Goal: Task Accomplishment & Management: Complete application form

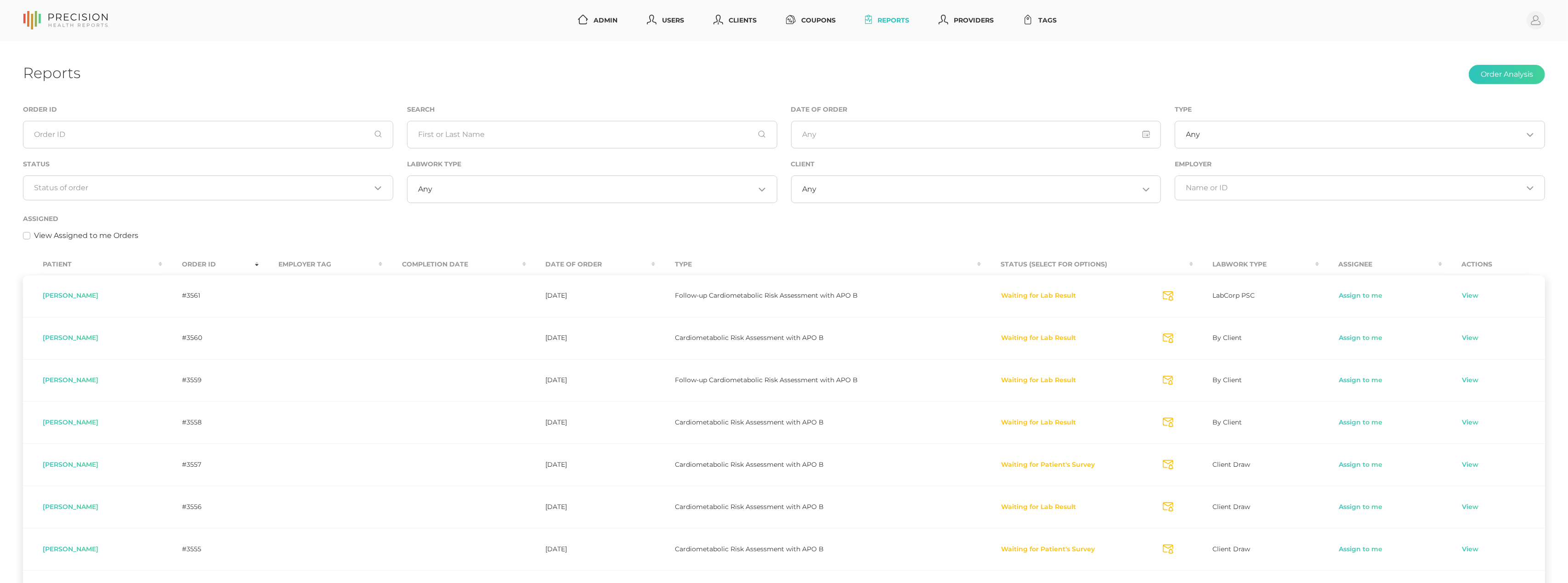
click at [278, 195] on div "Loading..." at bounding box center [208, 188] width 371 height 24
click at [262, 234] on li "Preparing Labwork Order" at bounding box center [207, 231] width 369 height 16
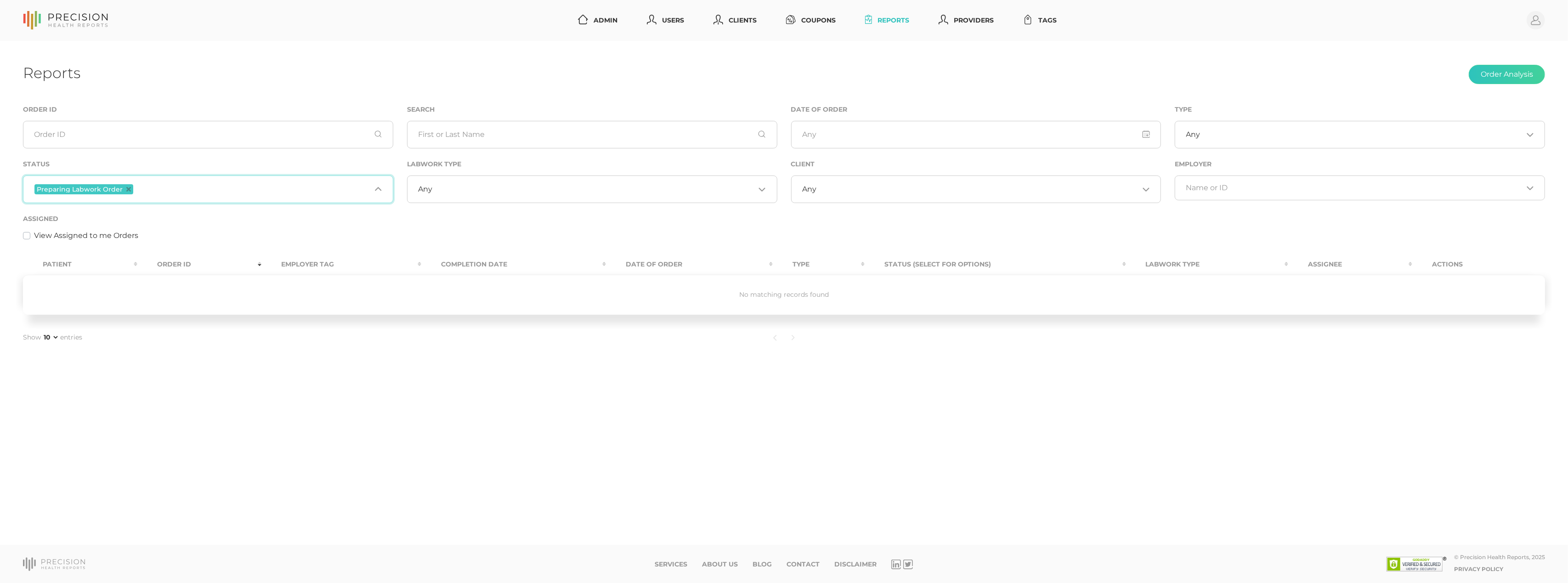
click at [125, 184] on span "Preparing Labwork Order" at bounding box center [84, 189] width 99 height 10
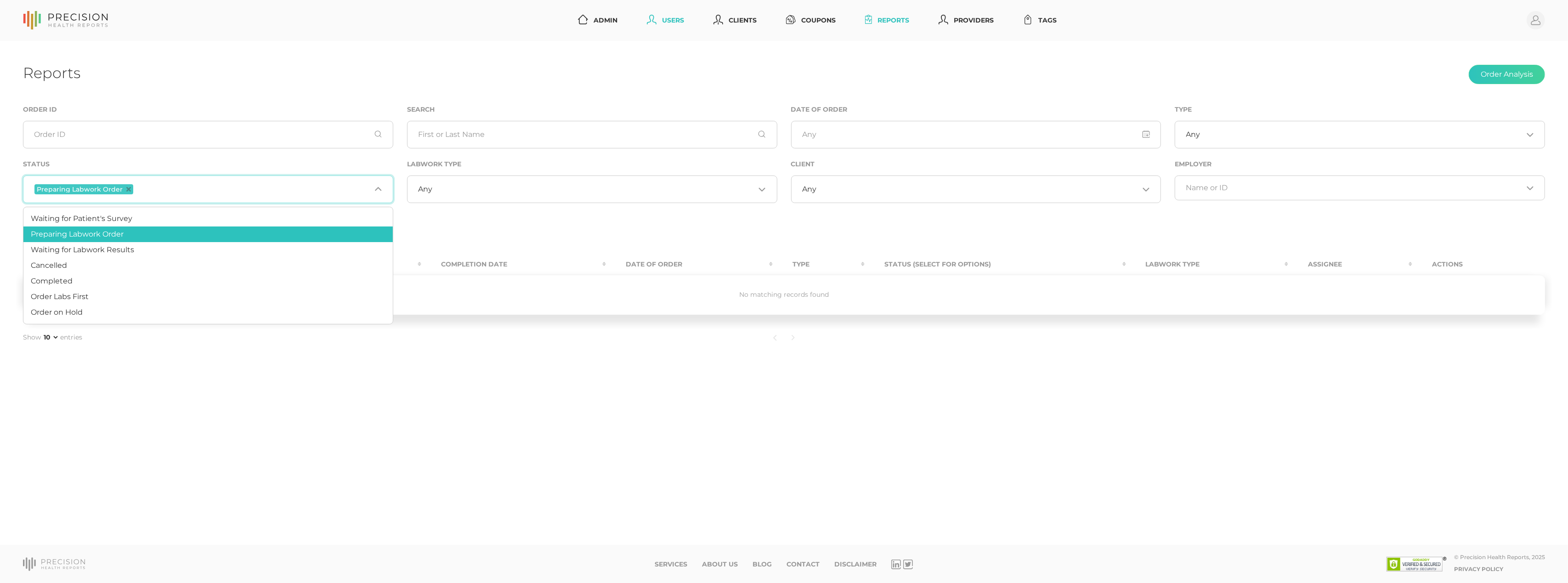
drag, startPoint x: 585, startPoint y: 59, endPoint x: 670, endPoint y: 20, distance: 93.5
click at [591, 55] on div "Reports Order Analysis Order ID Search Date of Order Type Any Loading... Status…" at bounding box center [784, 293] width 1568 height 505
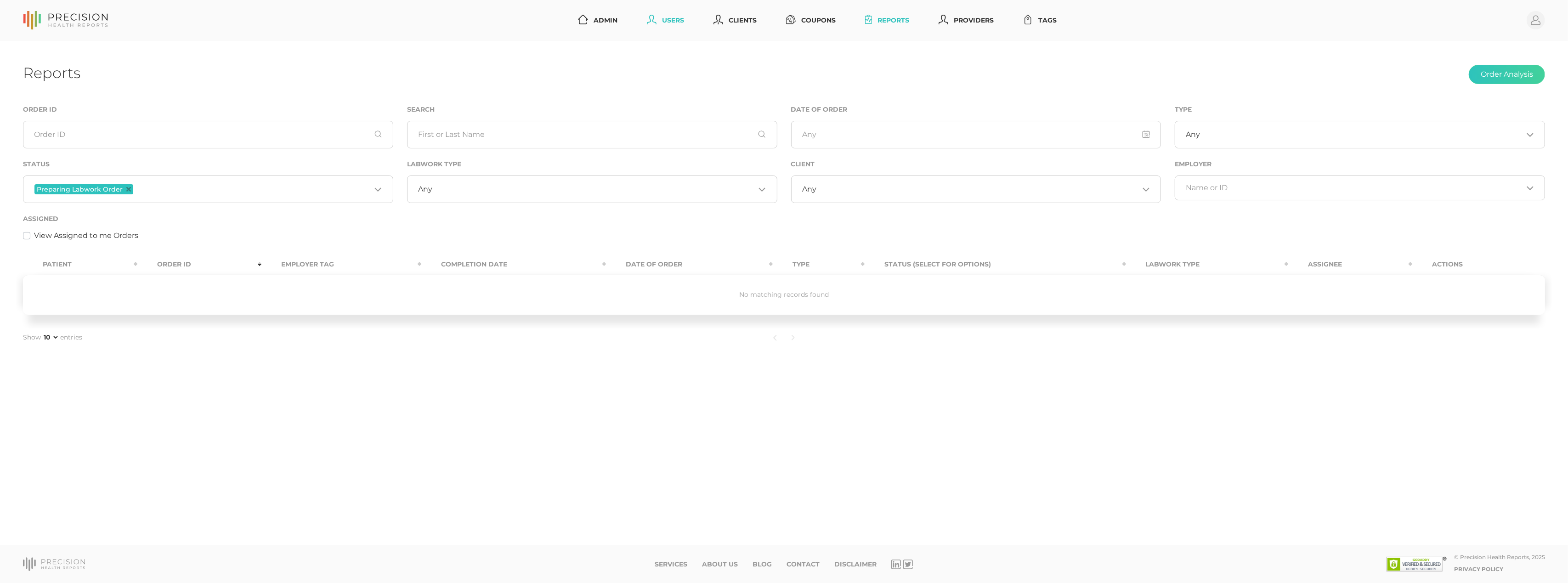
click at [666, 18] on link "Users" at bounding box center [666, 20] width 45 height 17
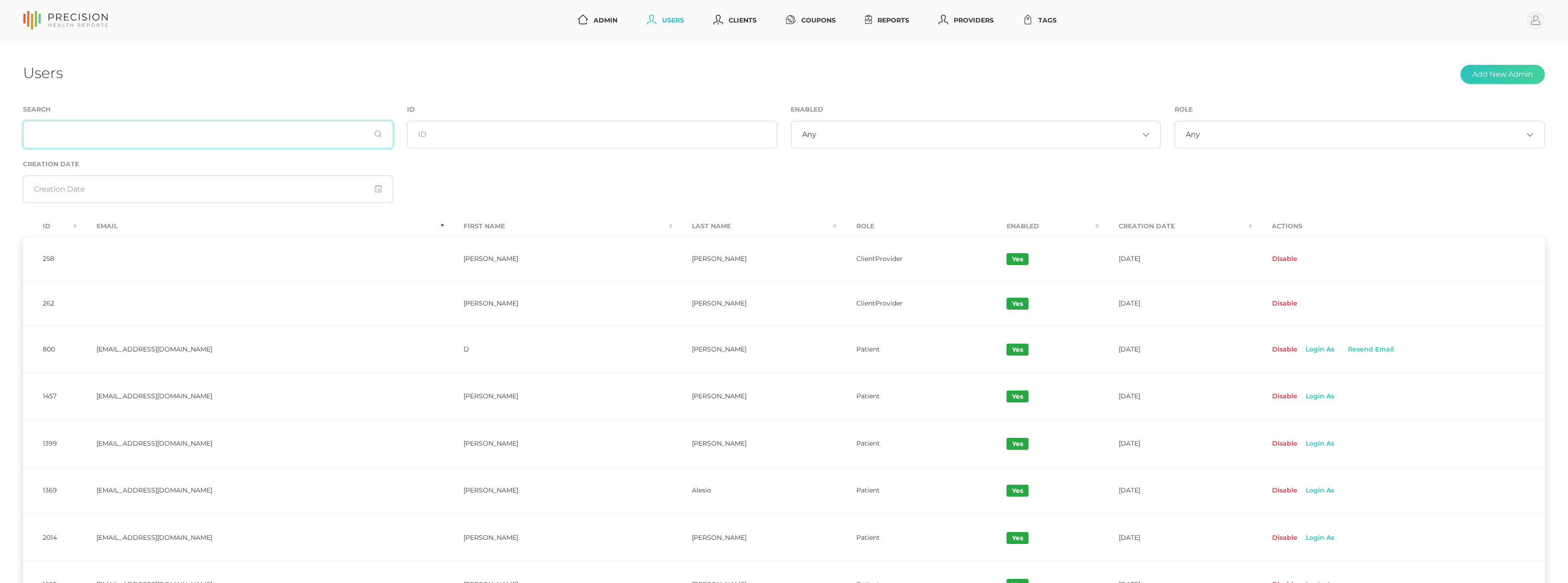
click at [302, 146] on input "text" at bounding box center [208, 135] width 371 height 28
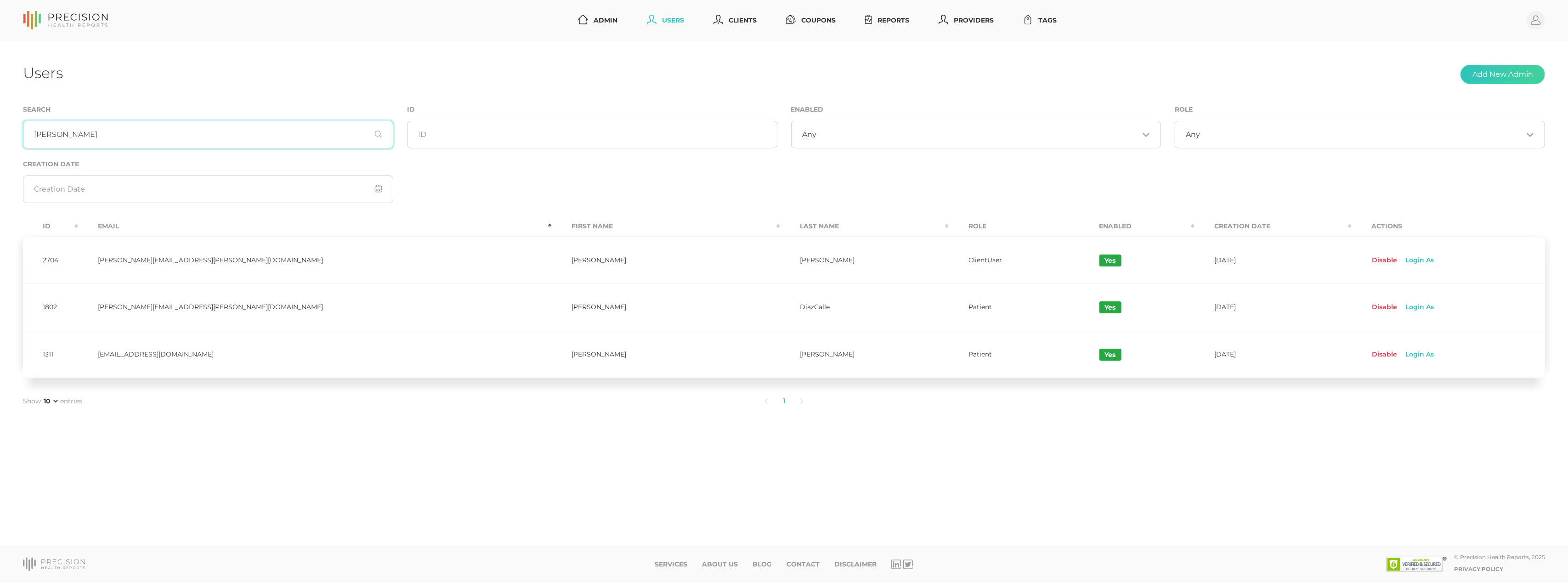
type input "Diaz"
click at [1313, 414] on div "Users Add New Admin Search Diaz ID Enabled Any Loading... Role Any Loading... C…" at bounding box center [784, 293] width 1568 height 505
click at [1398, 264] on link "Login As" at bounding box center [1419, 261] width 42 height 15
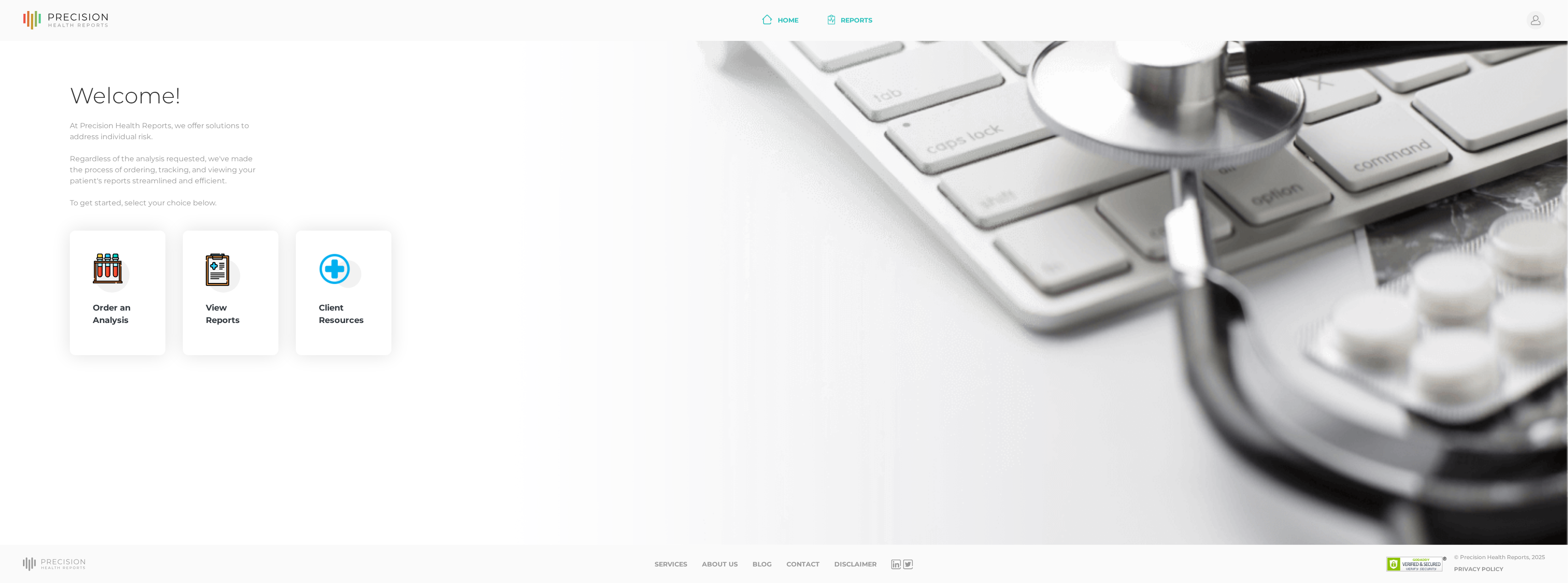
click at [866, 19] on link "Reports" at bounding box center [850, 20] width 52 height 17
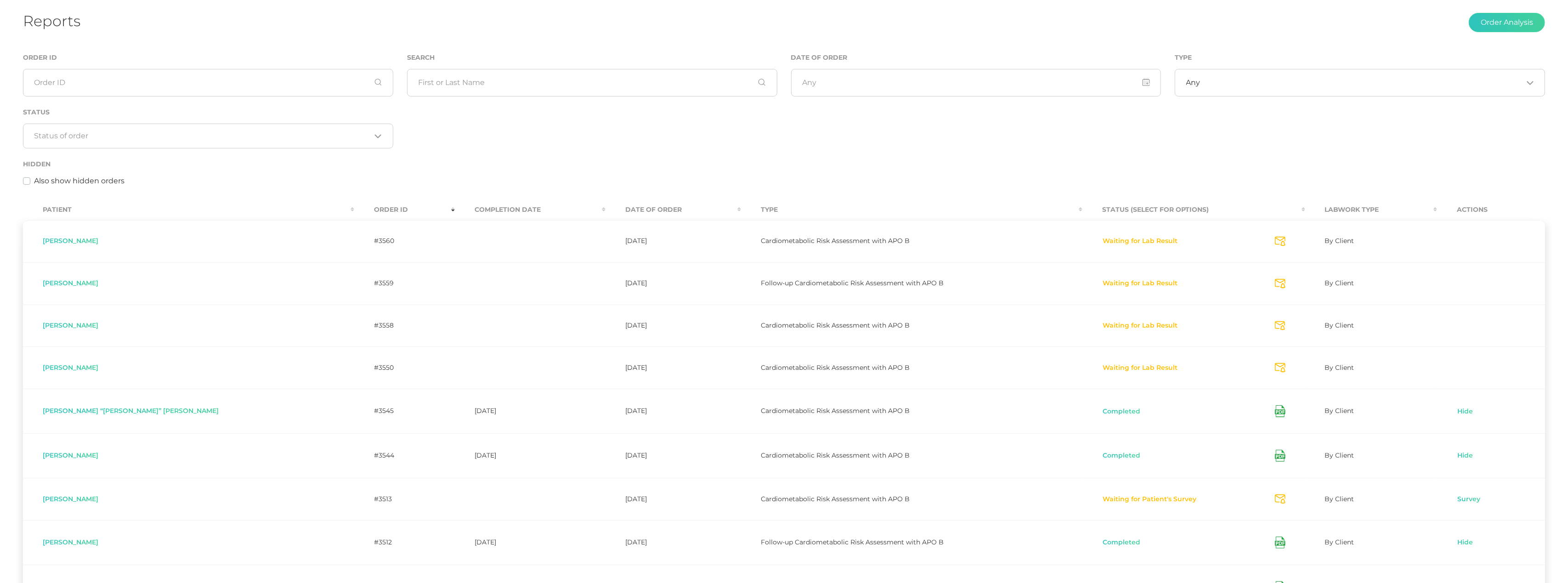
scroll to position [43, 0]
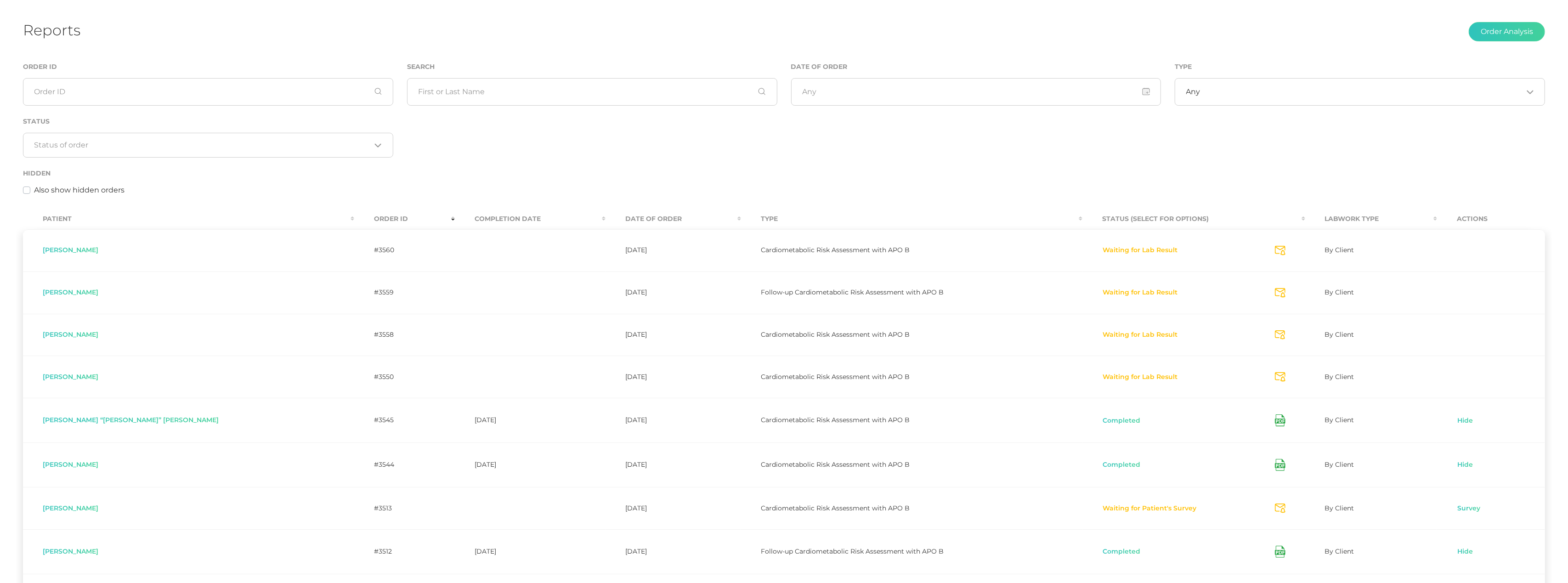
click at [34, 190] on label "Also show hidden orders" at bounding box center [79, 190] width 90 height 11
click at [28, 190] on input "Also show hidden orders" at bounding box center [27, 190] width 7 height 10
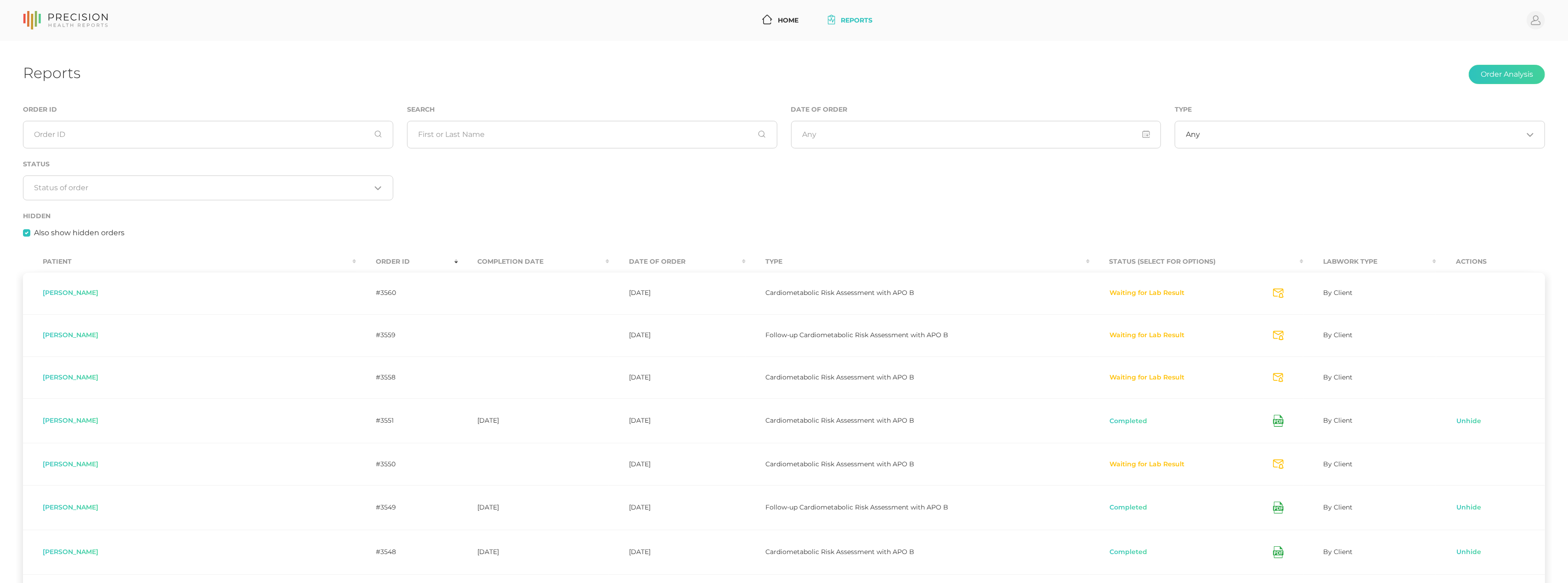
scroll to position [0, 0]
click at [34, 232] on label "Also show hidden orders" at bounding box center [79, 233] width 90 height 11
click at [28, 232] on input "Also show hidden orders" at bounding box center [27, 232] width 7 height 10
click at [34, 232] on label "Also show hidden orders" at bounding box center [79, 233] width 90 height 11
click at [28, 232] on input "Also show hidden orders" at bounding box center [27, 232] width 7 height 10
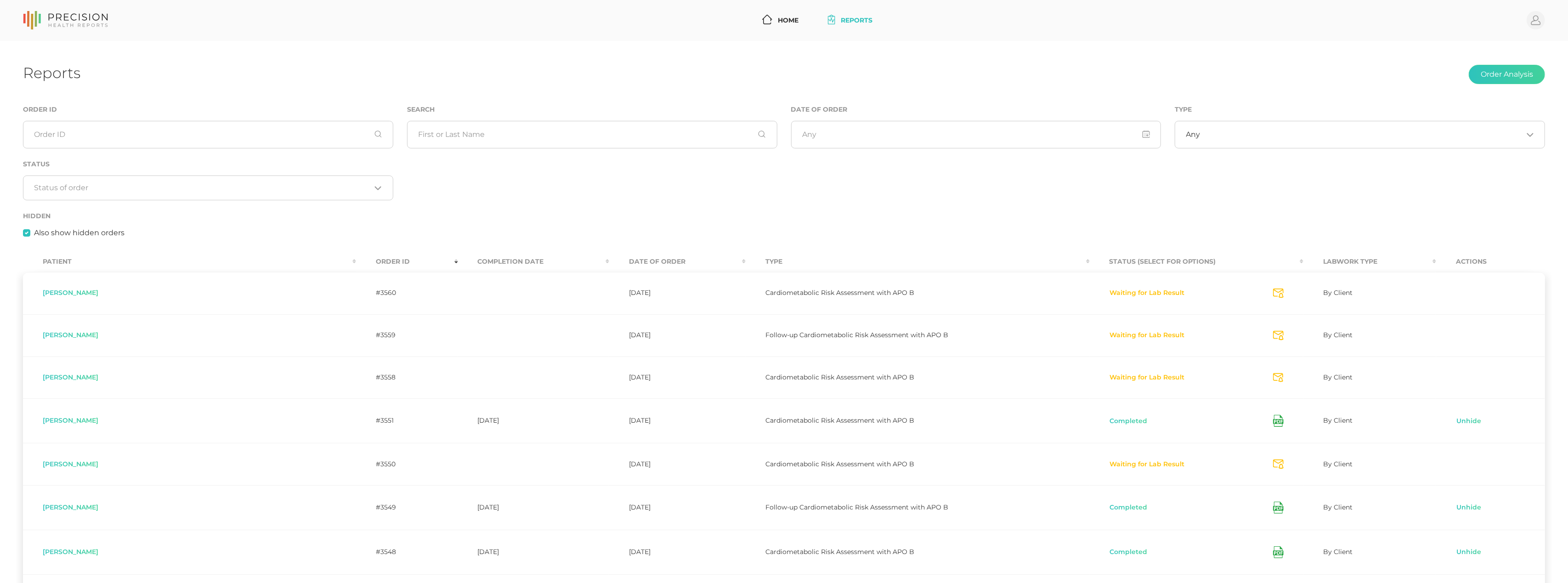
click at [34, 233] on label "Also show hidden orders" at bounding box center [79, 233] width 90 height 11
click at [28, 233] on input "Also show hidden orders" at bounding box center [27, 232] width 7 height 10
checkbox input "false"
click at [1537, 26] on circle at bounding box center [1535, 20] width 18 height 18
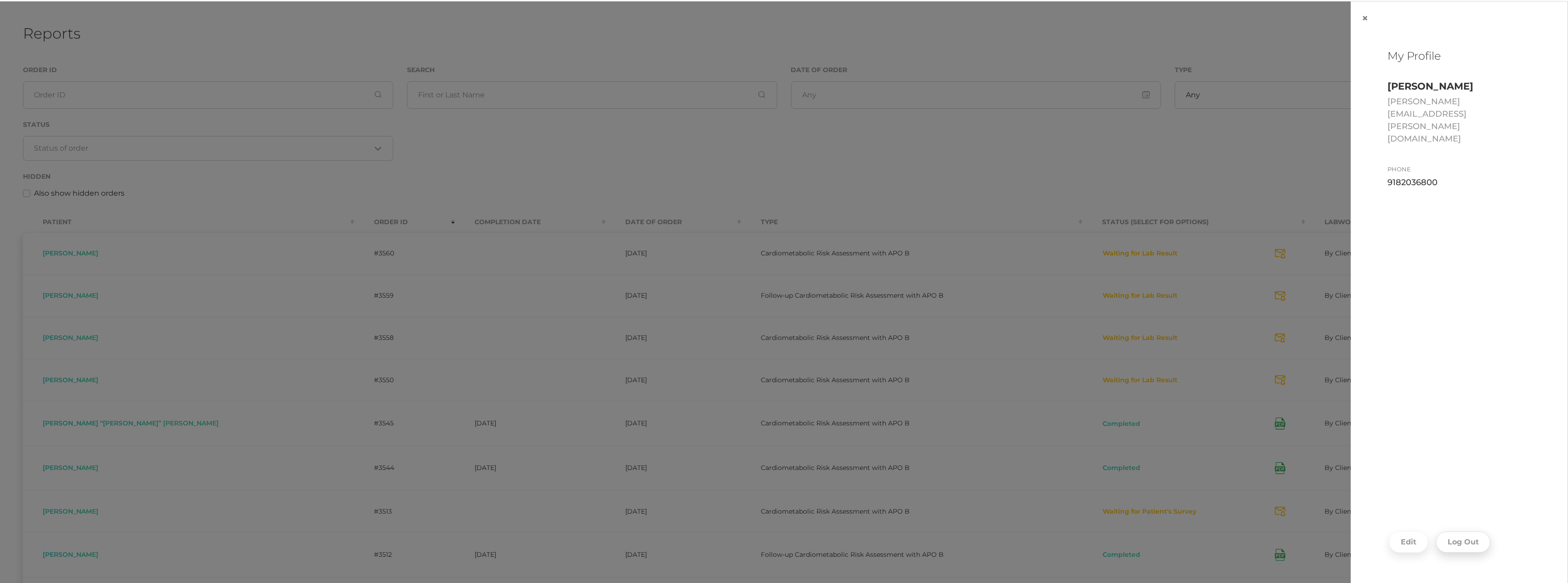
click at [1469, 534] on button "Log Out" at bounding box center [1463, 542] width 54 height 21
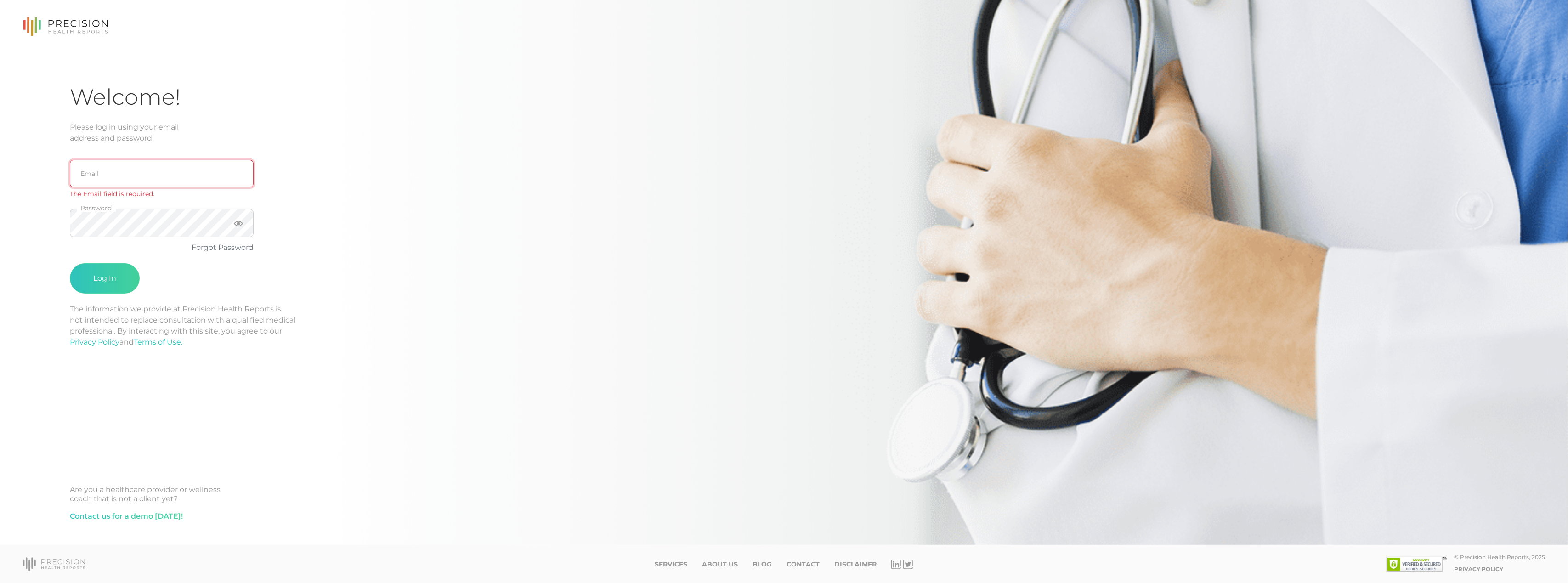
type input "[EMAIL_ADDRESS][DOMAIN_NAME]"
click at [108, 265] on button "Log In" at bounding box center [105, 267] width 70 height 31
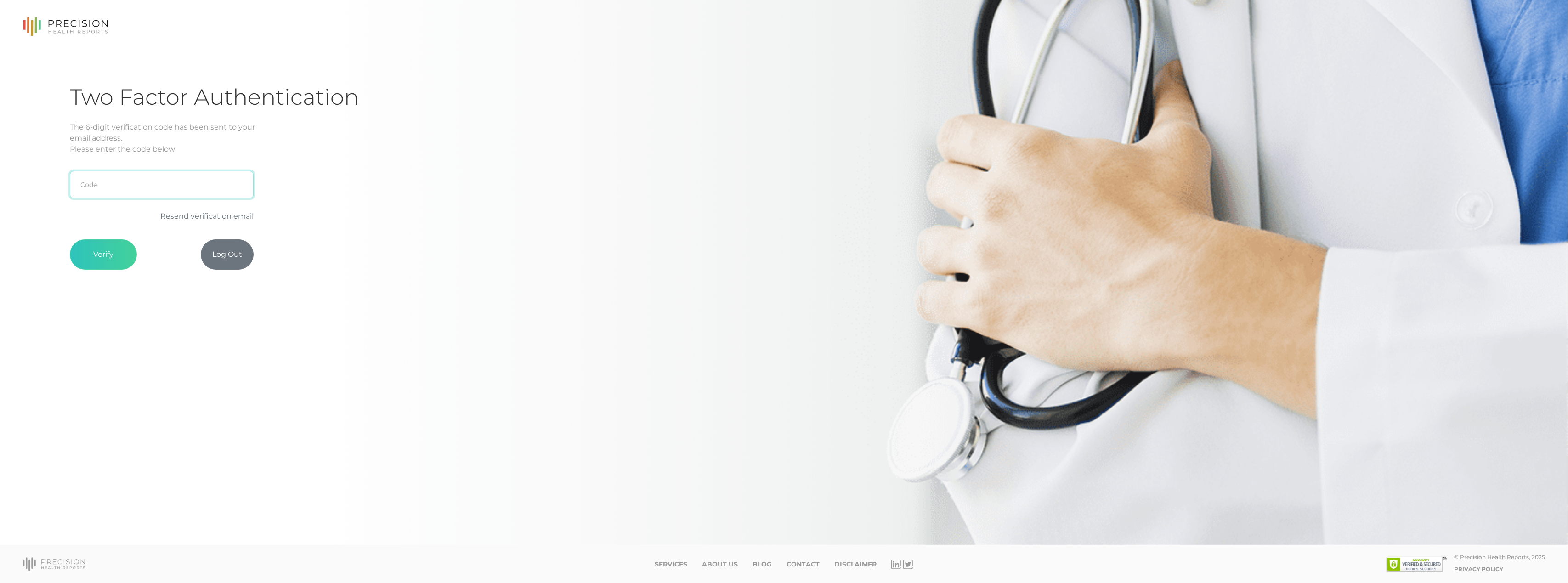
click at [142, 190] on input "text" at bounding box center [162, 184] width 184 height 28
click at [129, 190] on input "text" at bounding box center [162, 184] width 184 height 28
paste input "2CAA30"
type input "2CAA30"
click at [112, 265] on button "Verify" at bounding box center [103, 254] width 67 height 31
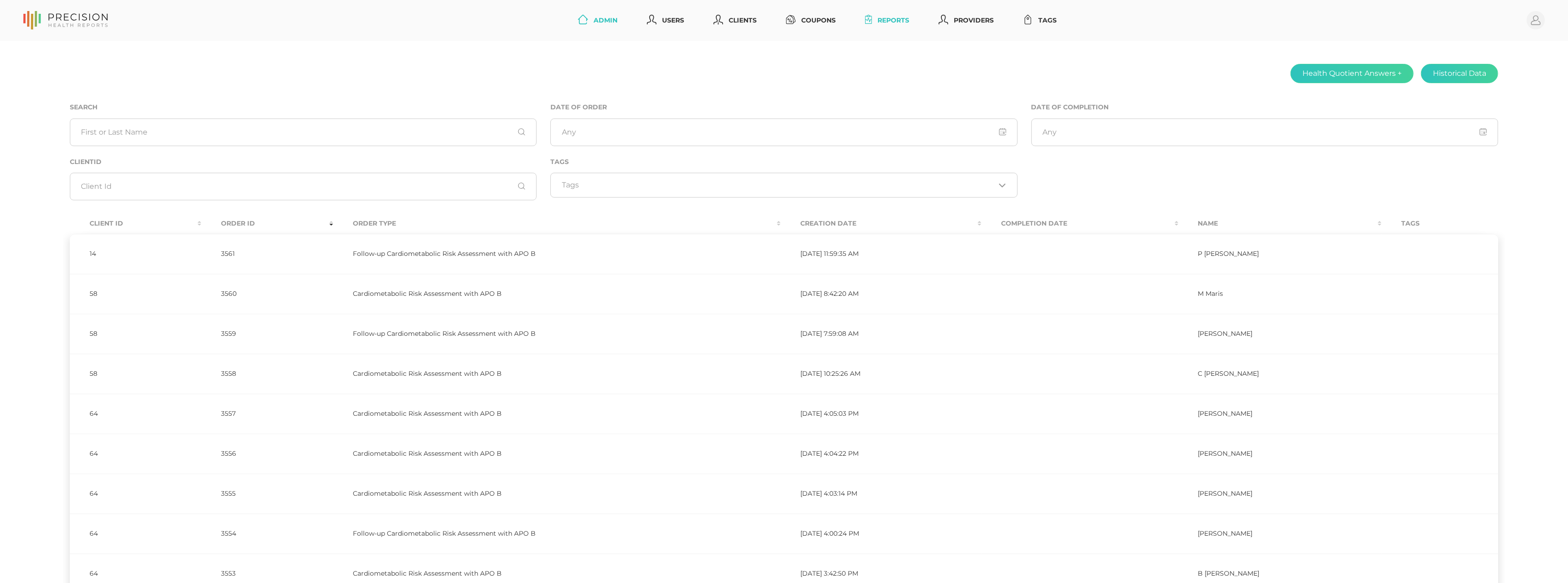
click at [869, 24] on link "Reports" at bounding box center [887, 20] width 52 height 17
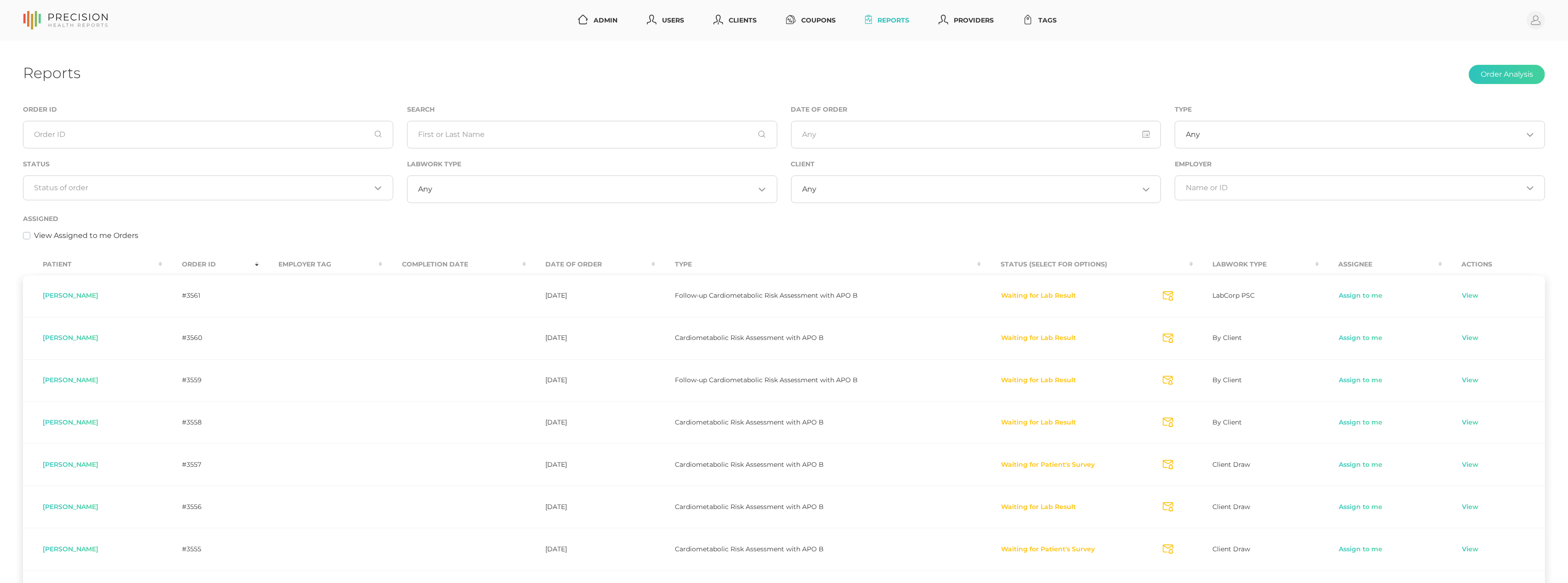
click at [276, 210] on div "Status Loading..." at bounding box center [208, 186] width 384 height 54
click at [258, 186] on input "Search for option" at bounding box center [203, 188] width 337 height 10
click at [269, 167] on div "Status Loading..." at bounding box center [208, 179] width 371 height 41
click at [512, 133] on input "text" at bounding box center [592, 135] width 371 height 28
paste input "Chilton"
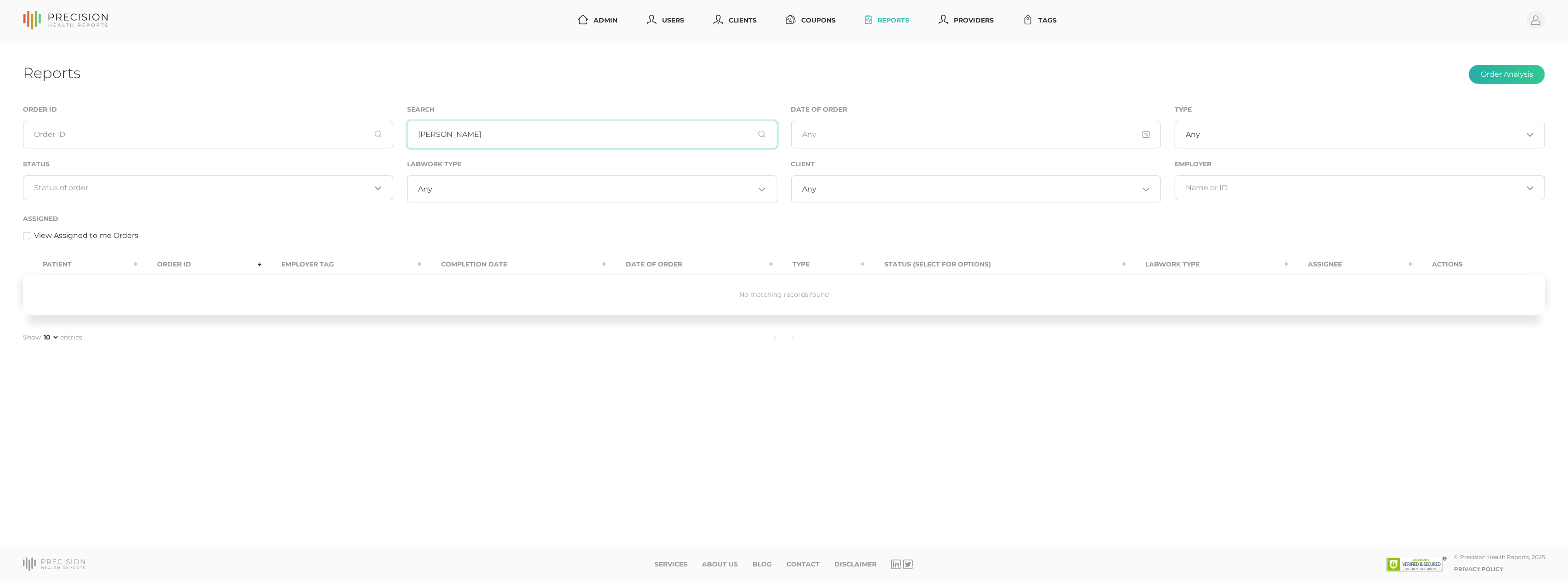
type input "Chilton"
click at [1490, 71] on button "Order Analysis" at bounding box center [1507, 74] width 76 height 19
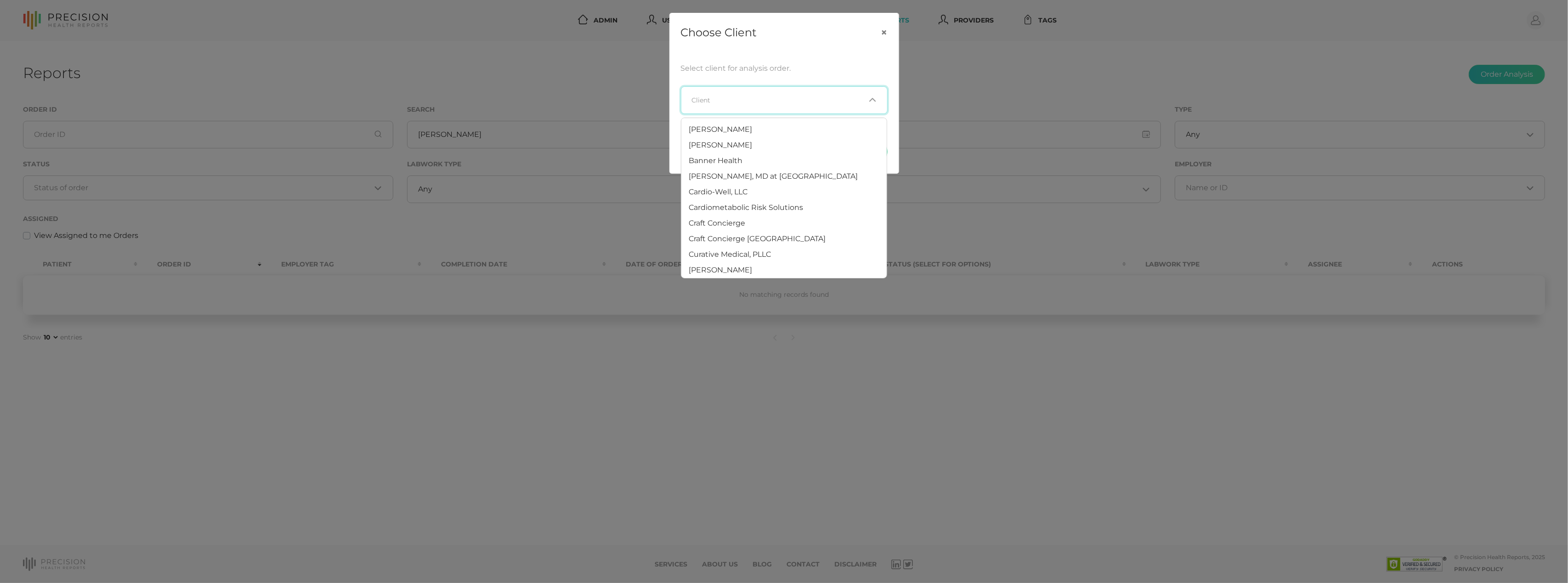
click at [823, 100] on input "Search for option" at bounding box center [779, 101] width 173 height 10
click at [782, 214] on li "Precision Health Reports" at bounding box center [784, 222] width 205 height 16
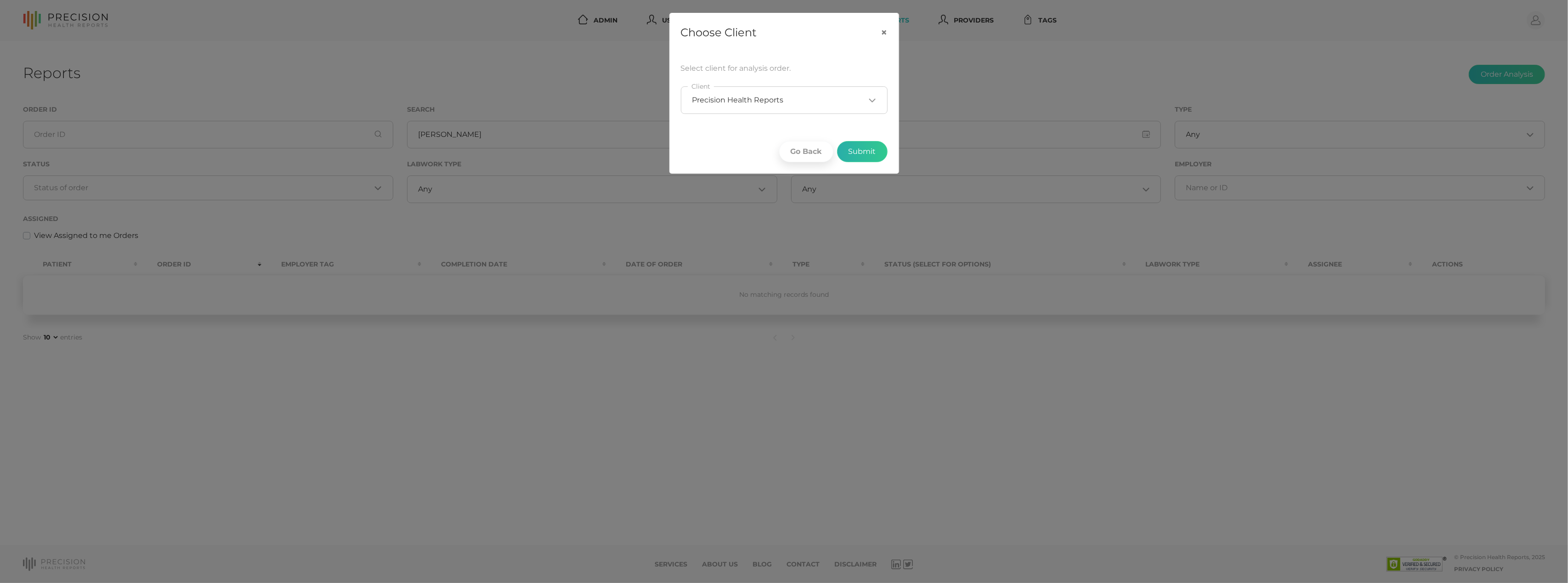
click at [864, 158] on button "Submit" at bounding box center [862, 151] width 50 height 21
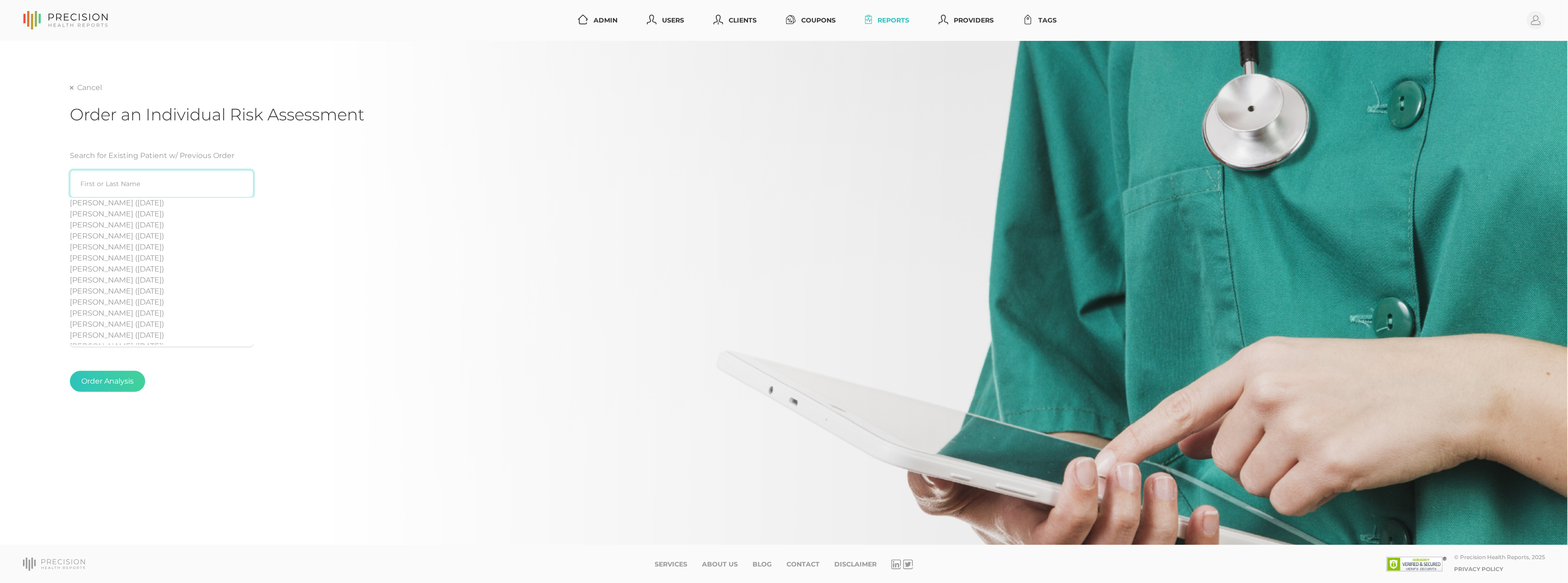
click at [146, 180] on input "search" at bounding box center [162, 184] width 184 height 28
paste input "Chilton"
drag, startPoint x: 82, startPoint y: 178, endPoint x: 0, endPoint y: 173, distance: 82.2
click at [0, 173] on div "Cancel Order an Individual Risk Assessment Search for Existing Patient w/ Previ…" at bounding box center [784, 293] width 1568 height 505
type input "Chilton"
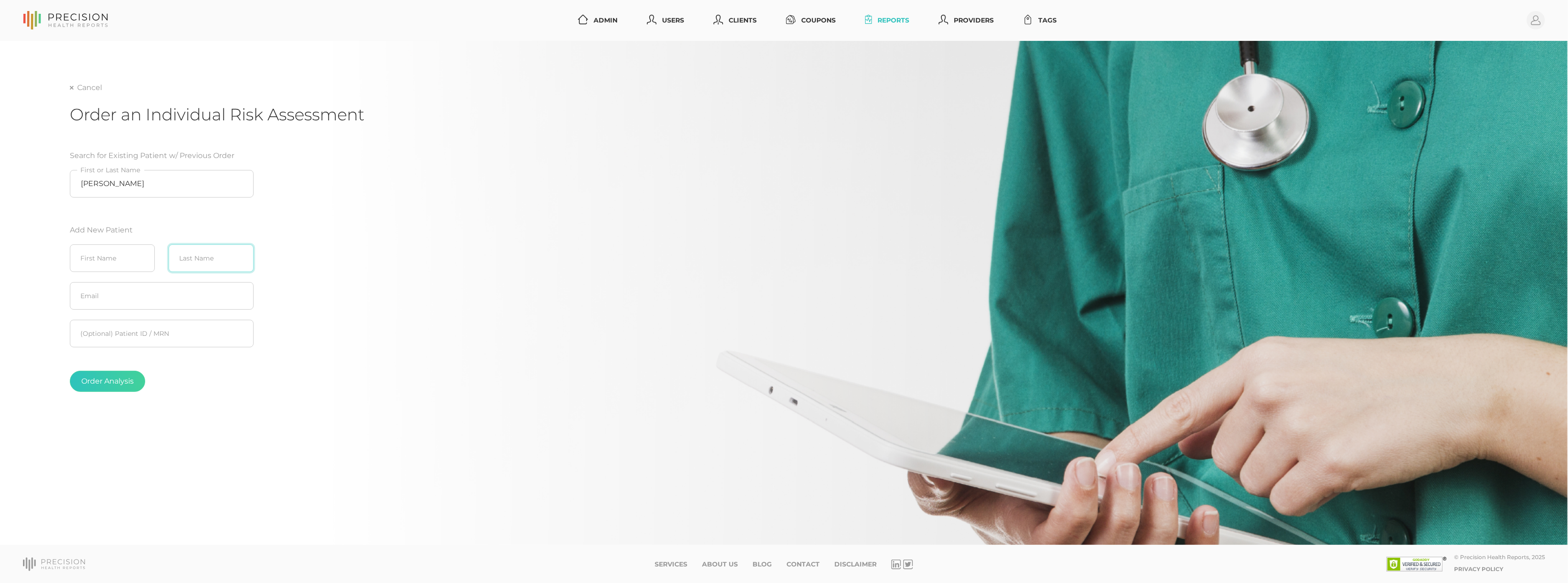
paste input "Chilton"
type input "Chilton"
paste input "Danny"
type input "Danny"
drag, startPoint x: 135, startPoint y: 188, endPoint x: 27, endPoint y: 180, distance: 108.3
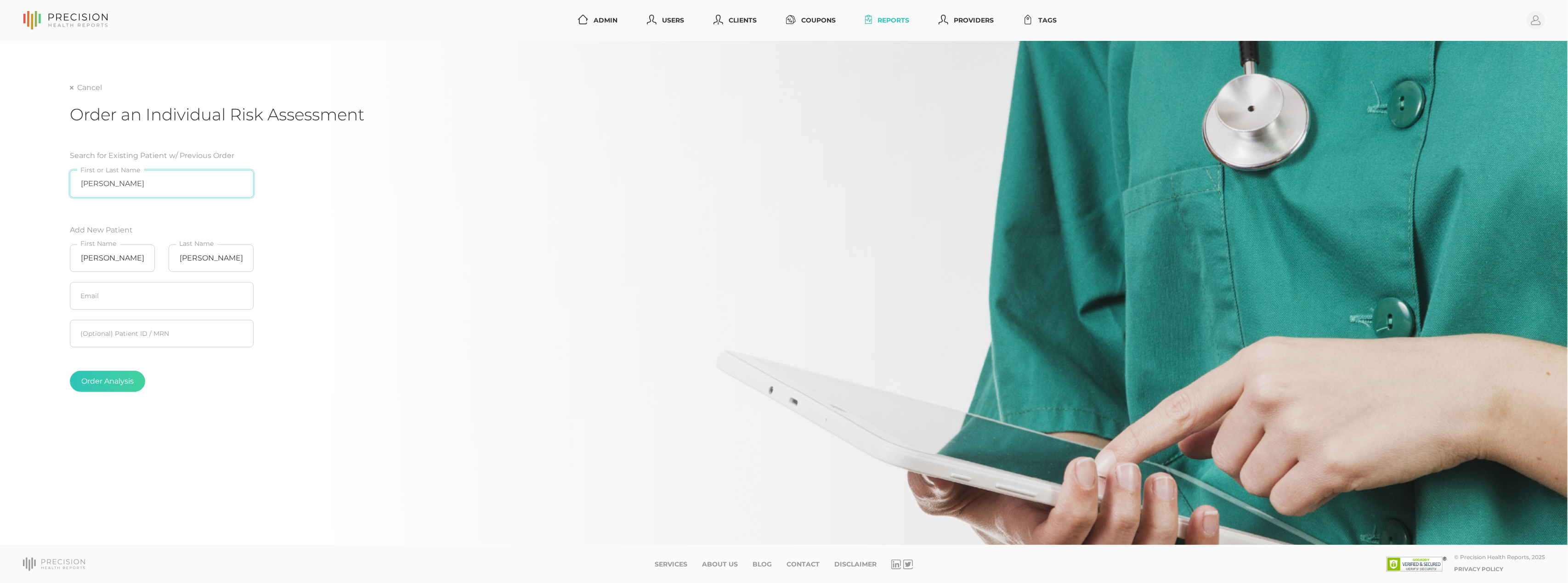
click at [27, 180] on div "Cancel Order an Individual Risk Assessment Search for Existing Patient w/ Previ…" at bounding box center [784, 293] width 1568 height 505
type input "="
type input "Alexandra Mourning (01/04/1970)"
paste input "dchilton61@gmail.com"
type input "dchilton61@gmail.com"
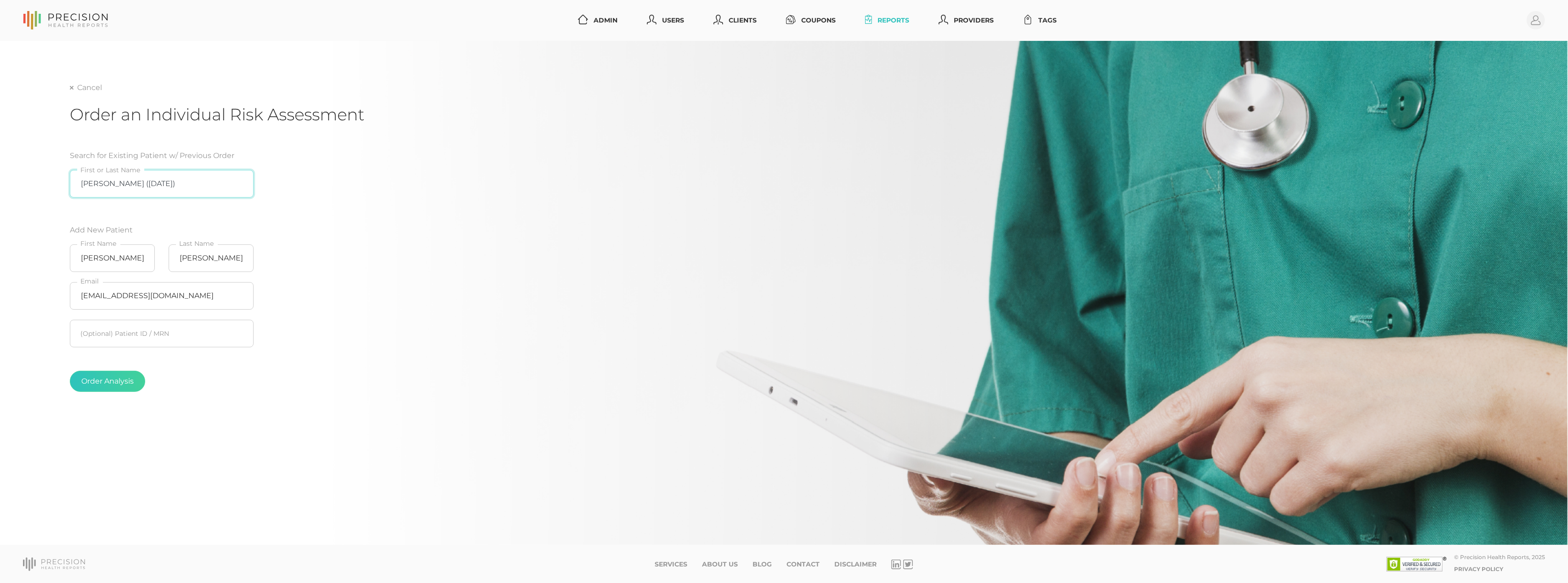
drag, startPoint x: 208, startPoint y: 185, endPoint x: 73, endPoint y: 183, distance: 135.0
click at [73, 183] on input "Alexandra Mourning (01/04/1970)" at bounding box center [162, 184] width 184 height 28
click at [18, 229] on div "Cancel Order an Individual Risk Assessment Search for Existing Patient w/ Previ…" at bounding box center [784, 293] width 1568 height 505
click at [92, 386] on button "Order Analysis" at bounding box center [107, 381] width 75 height 21
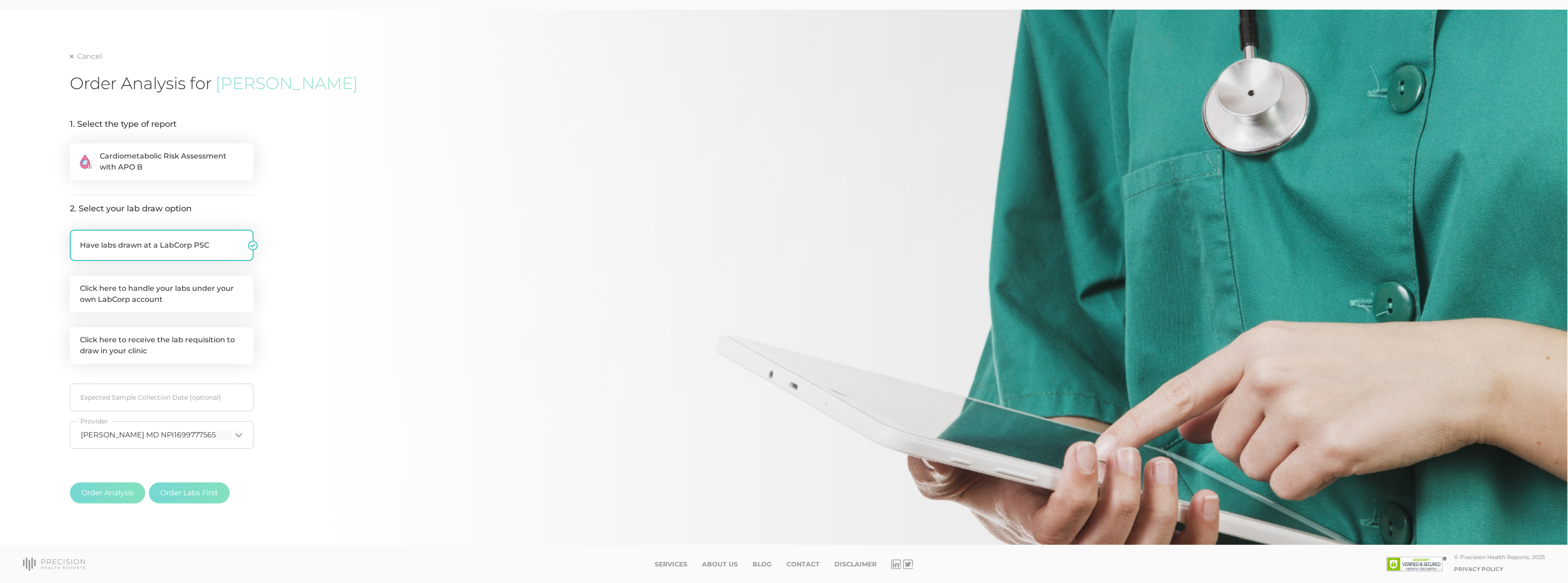
scroll to position [31, 0]
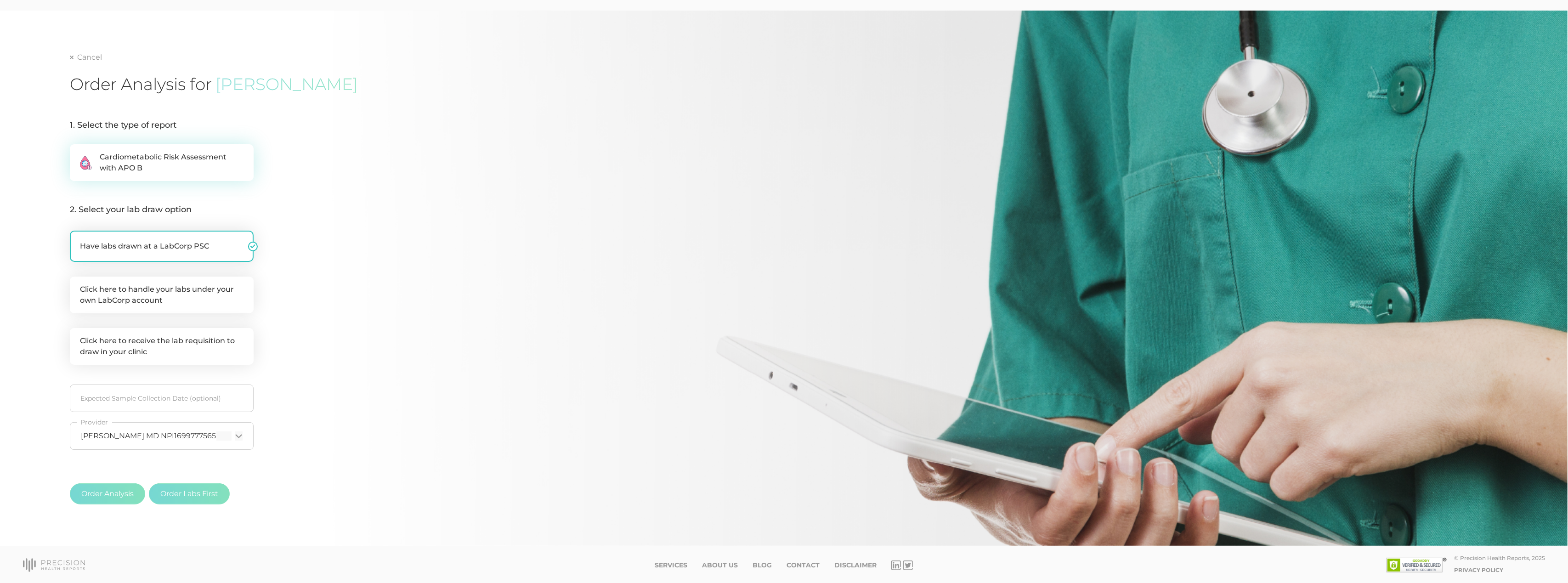
click at [148, 163] on span "Cardiometabolic Risk Assessment with APO B" at bounding box center [172, 163] width 144 height 22
click at [78, 154] on input ".cls-2{fill:#fa759e}.cls-4{fill:#ffd7e5}.cls-8{fill:#3a2c60} Cardiometabolic Ri…" at bounding box center [73, 149] width 7 height 10
radio input "true"
click at [105, 495] on button "Order Analysis" at bounding box center [107, 494] width 75 height 21
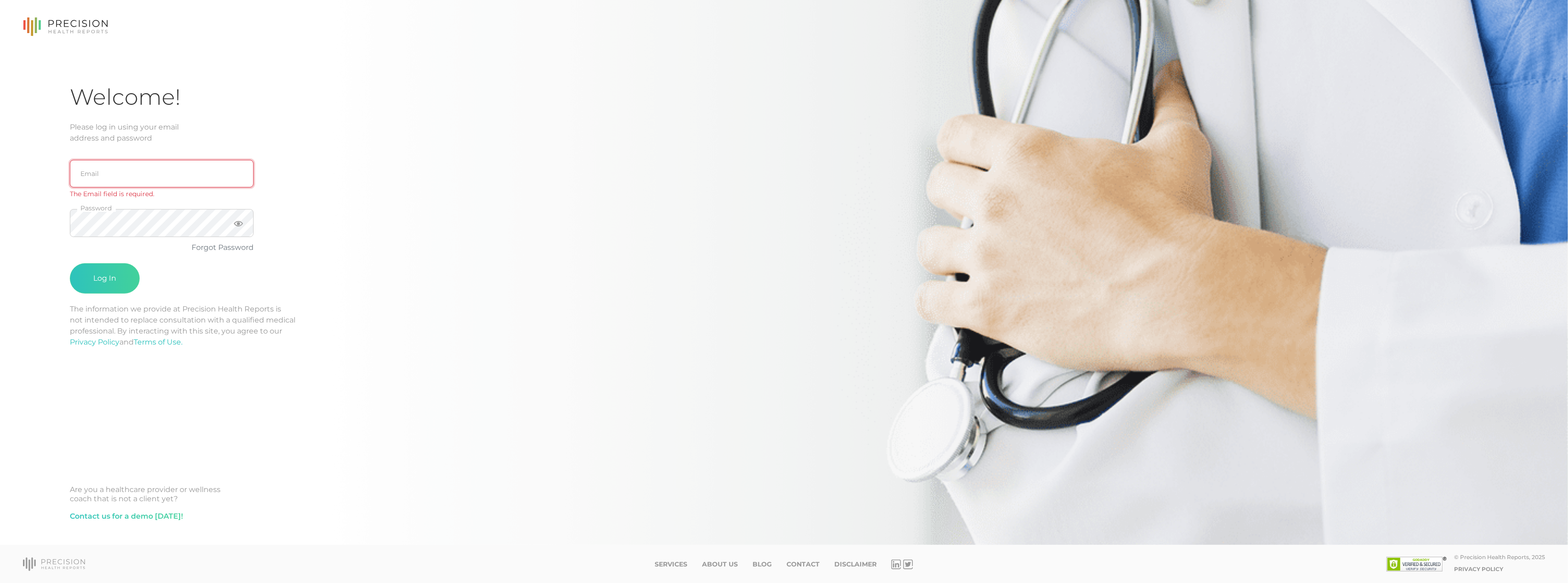
type input "[EMAIL_ADDRESS][DOMAIN_NAME]"
click at [124, 256] on button "Log In" at bounding box center [105, 267] width 70 height 31
